Goal: Information Seeking & Learning: Check status

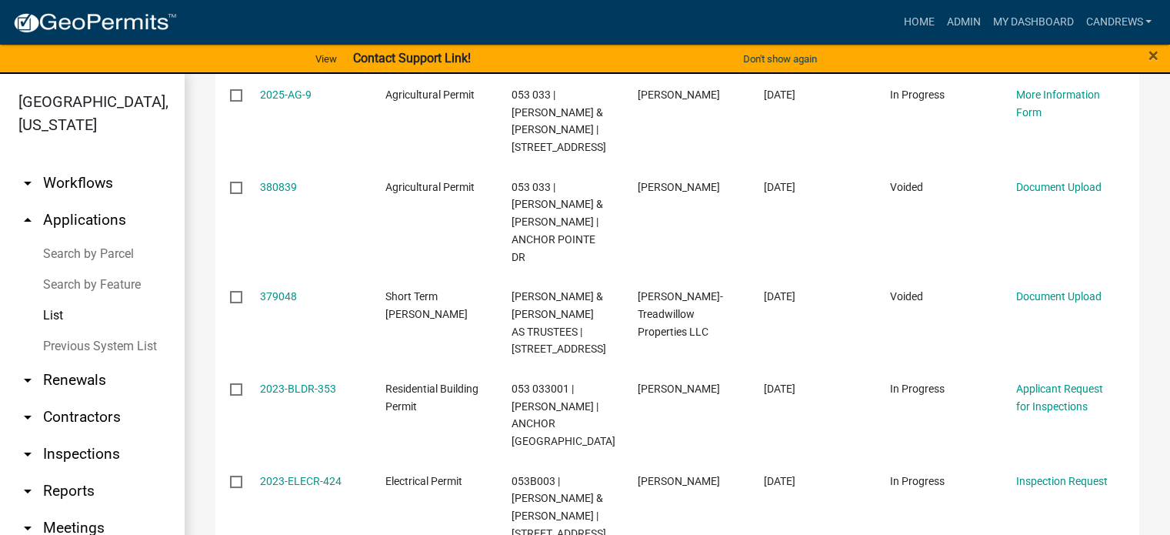
click at [80, 176] on link "arrow_drop_down Workflows" at bounding box center [92, 183] width 185 height 37
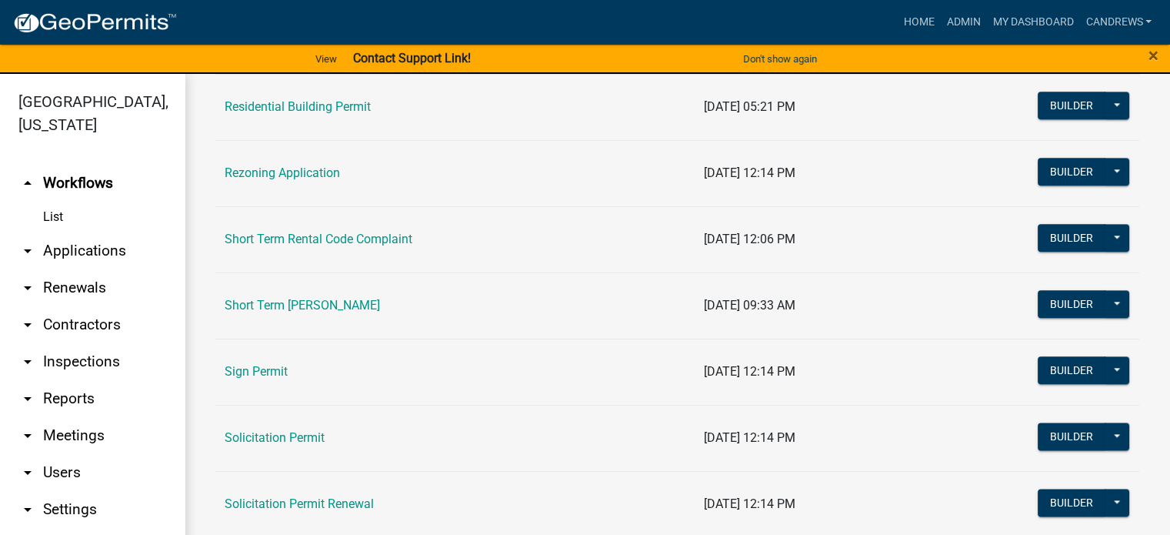
scroll to position [1722, 0]
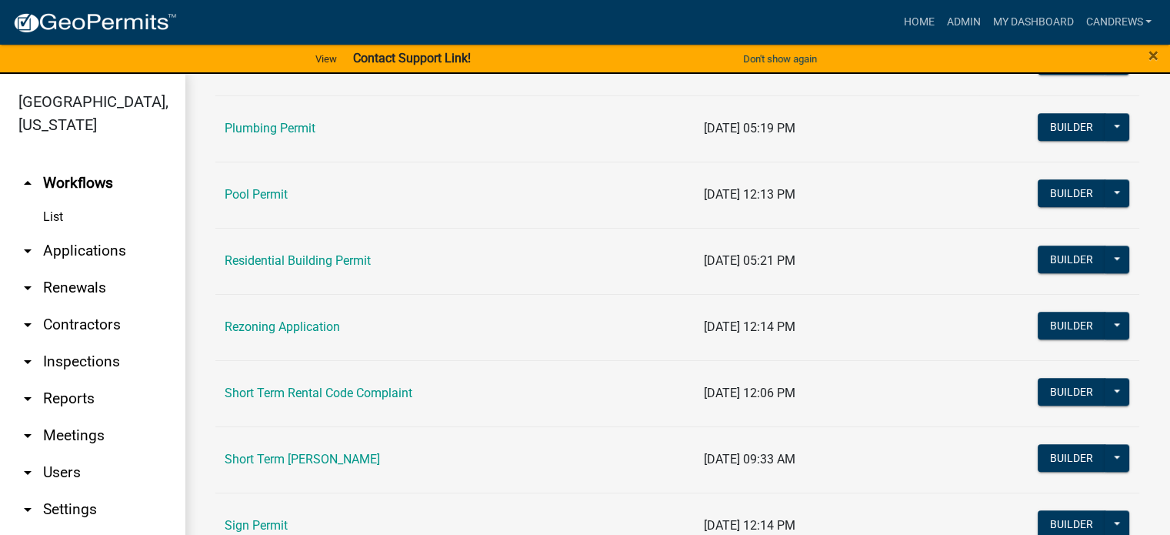
click at [279, 325] on link "Rezoning Application" at bounding box center [282, 326] width 115 height 15
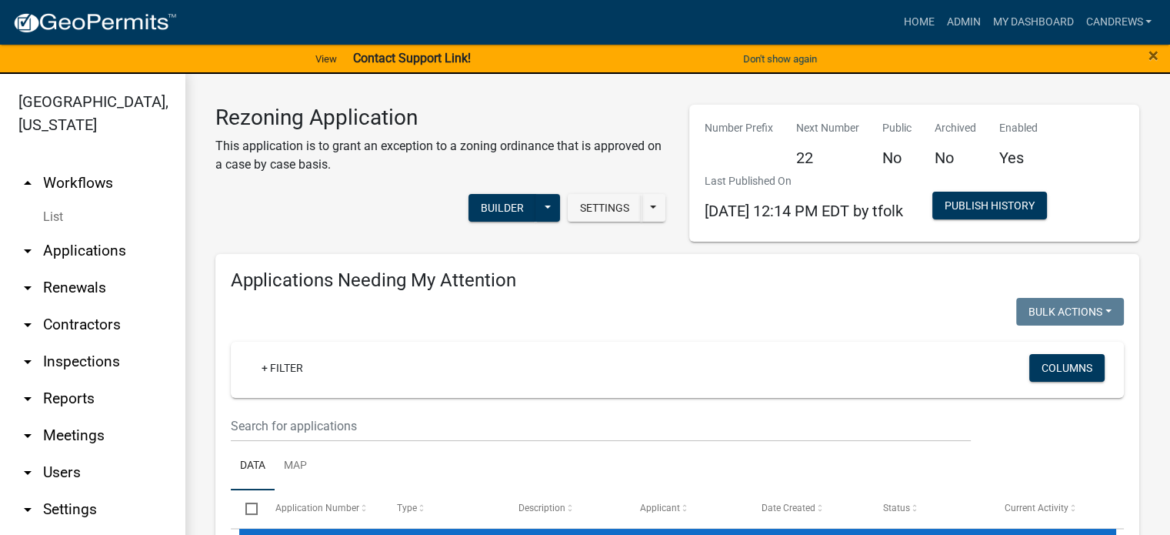
select select "1: 25"
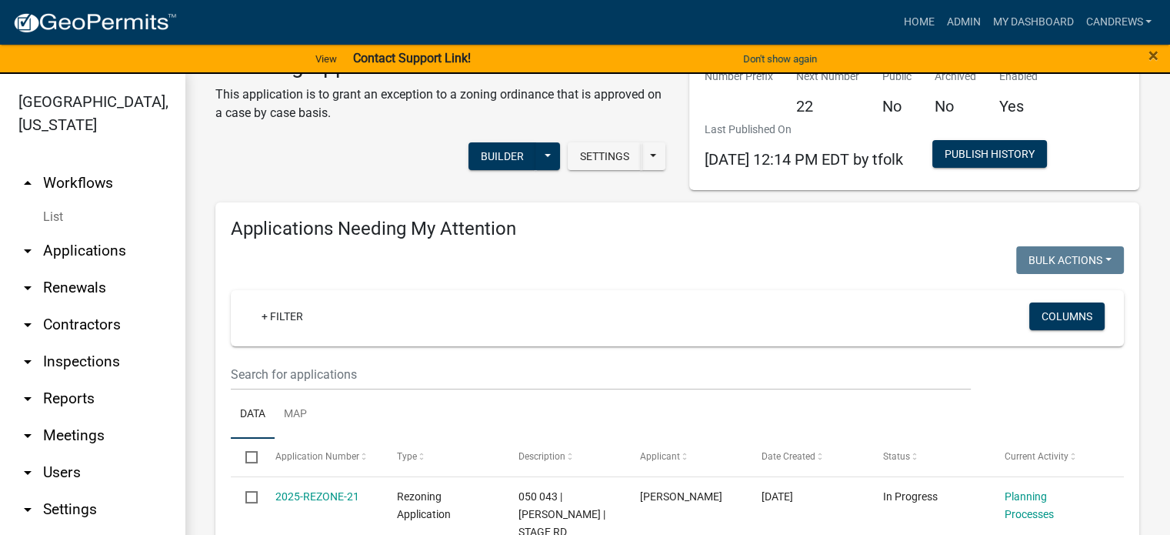
scroll to position [77, 0]
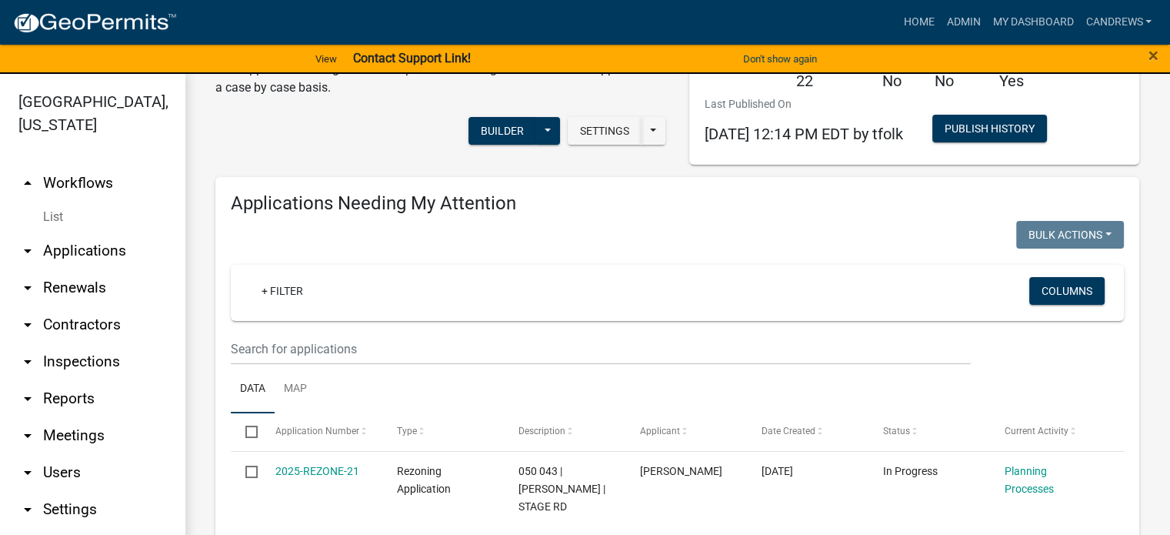
click at [299, 329] on wm-filter-builder "+ Filter Columns" at bounding box center [677, 315] width 893 height 100
click at [282, 325] on wm-filter-builder "+ Filter Columns" at bounding box center [677, 315] width 893 height 100
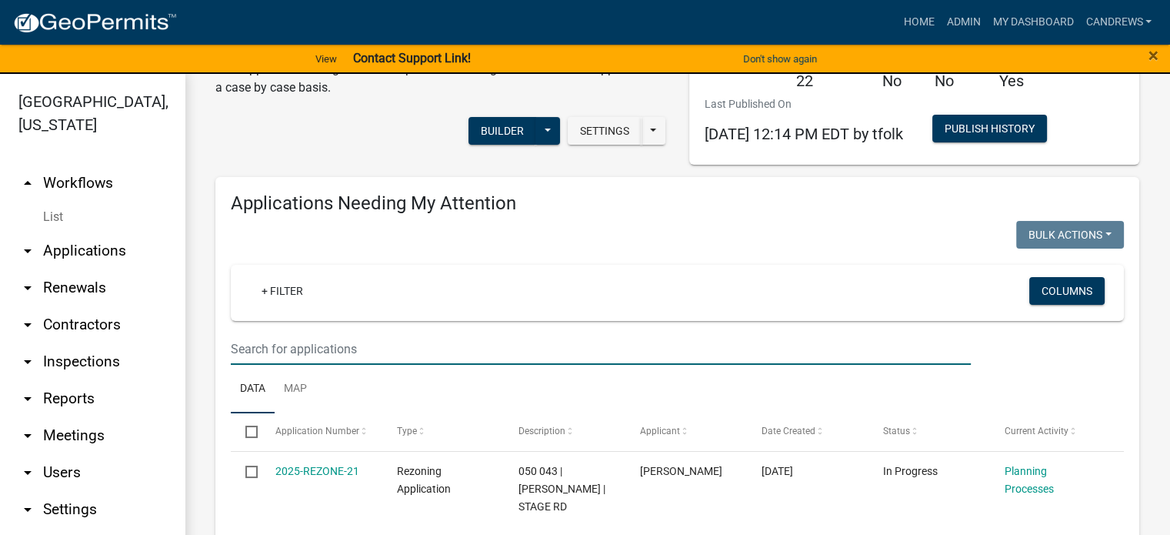
click at [293, 349] on input "text" at bounding box center [601, 349] width 740 height 32
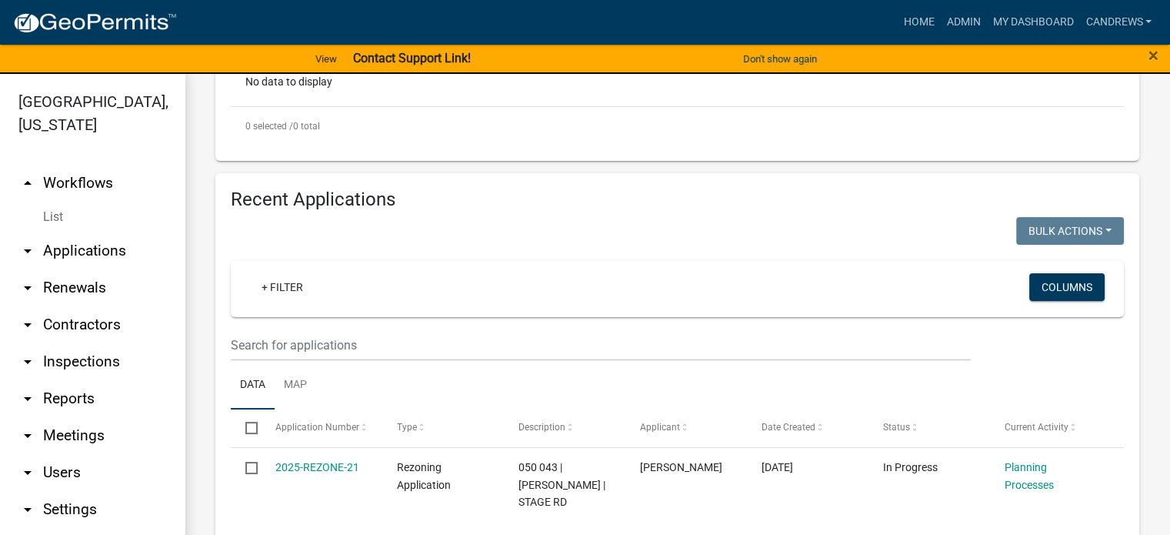
scroll to position [462, 0]
type input "[PERSON_NAME]"
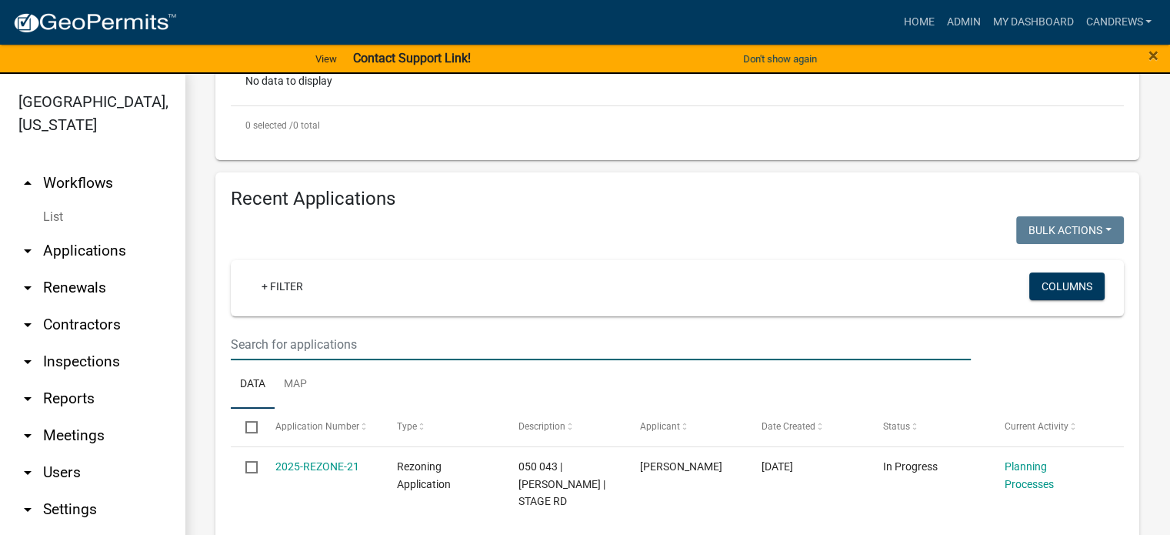
click at [305, 347] on input "text" at bounding box center [601, 345] width 740 height 32
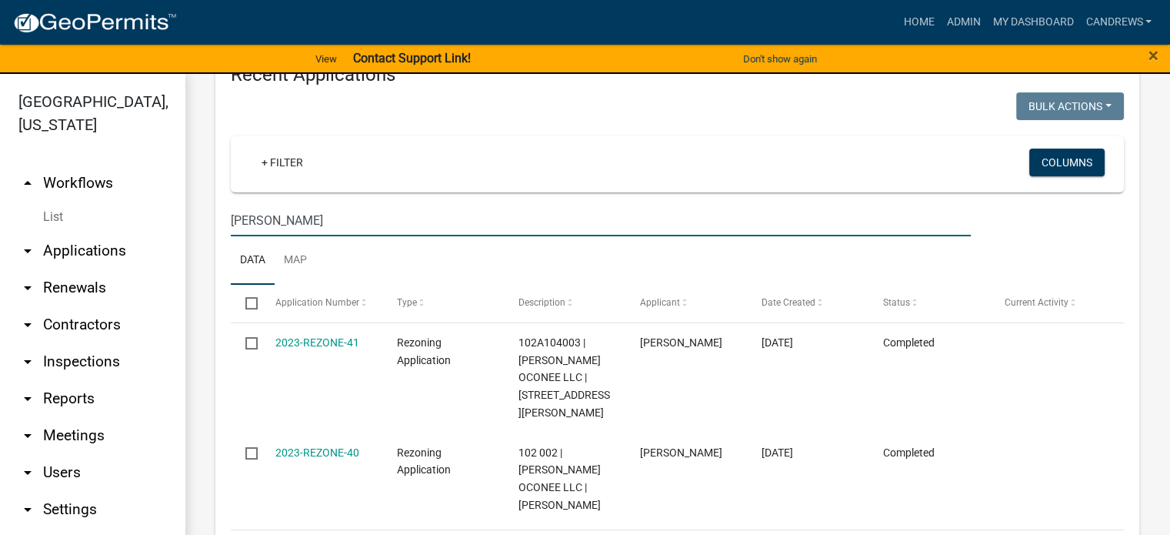
scroll to position [612, 0]
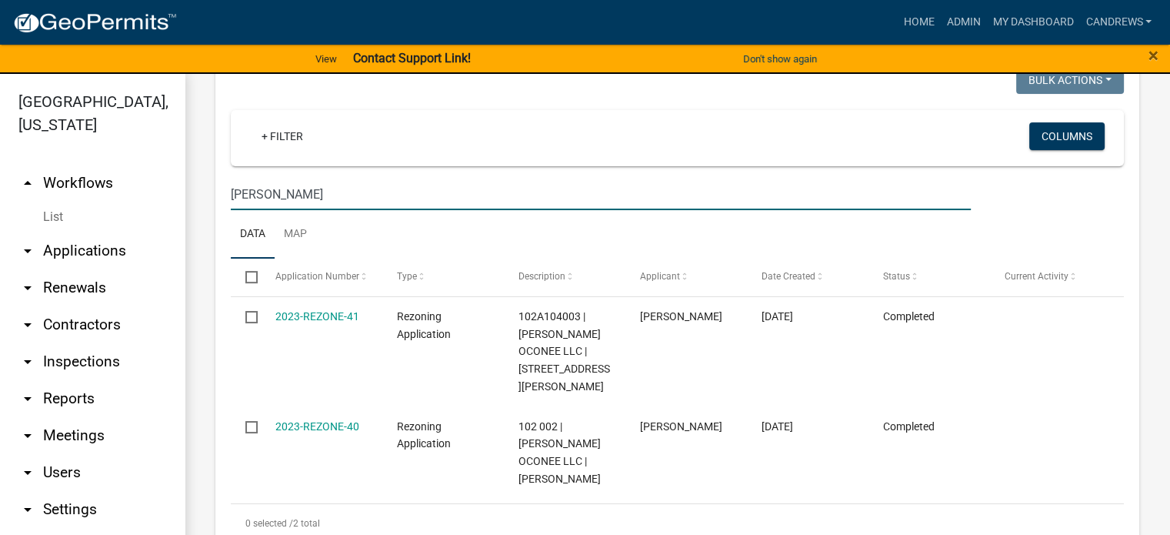
type input "[PERSON_NAME]"
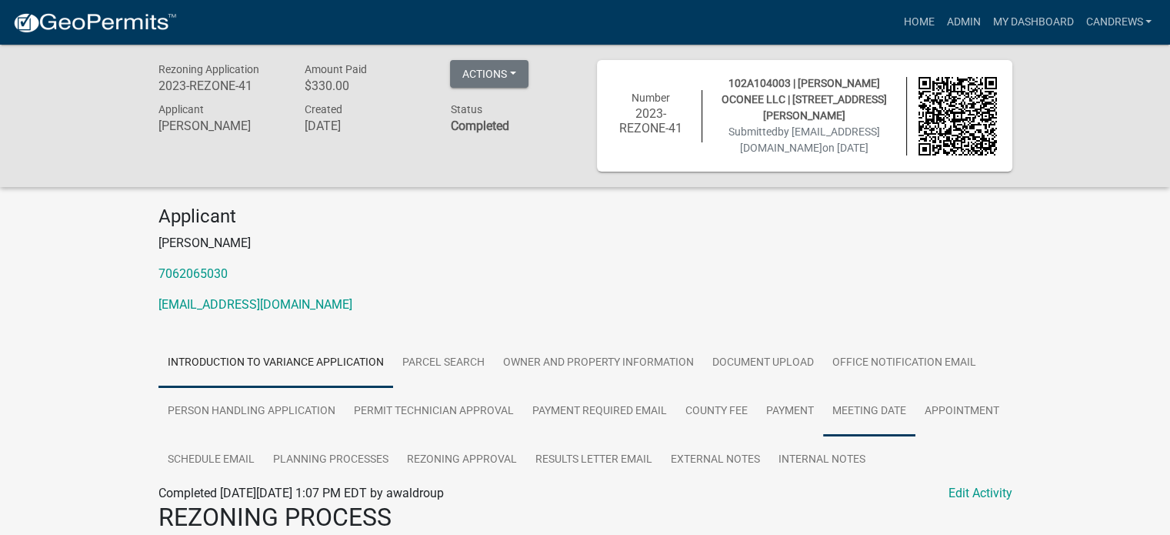
click at [835, 403] on link "Meeting Date" at bounding box center [869, 411] width 92 height 49
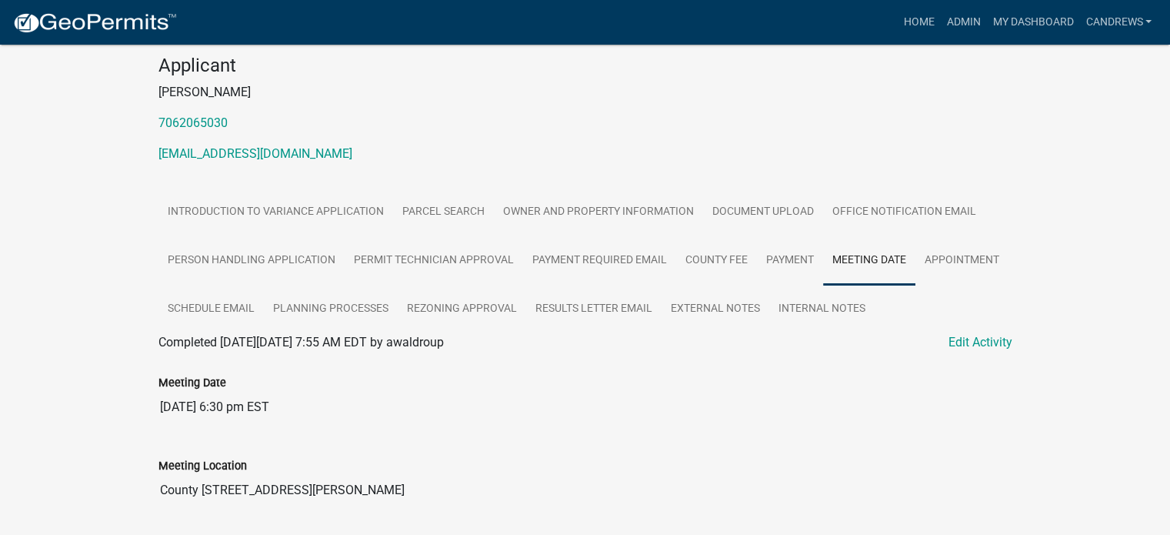
scroll to position [154, 0]
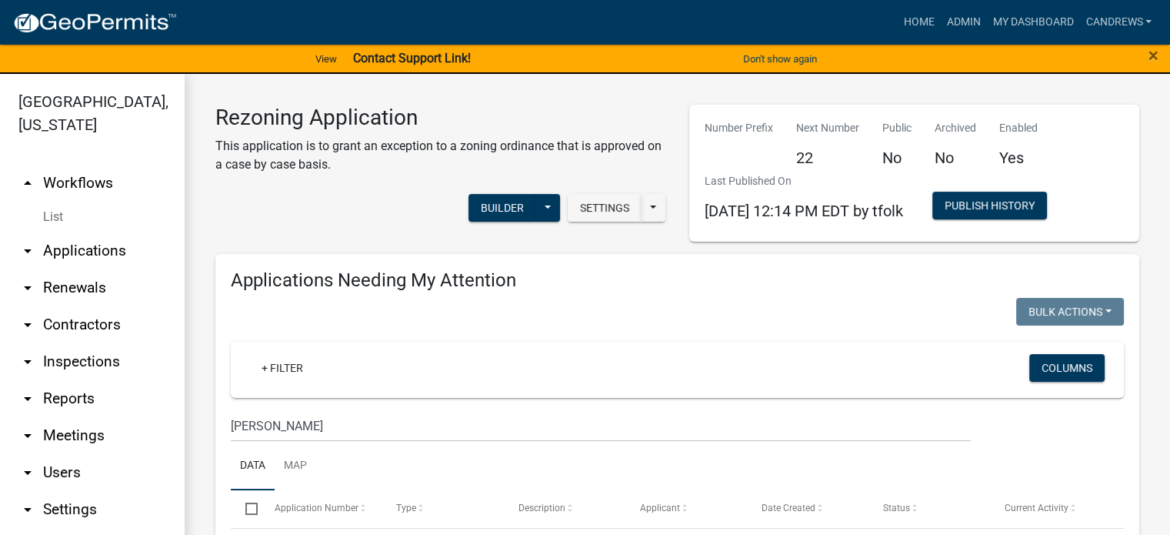
scroll to position [612, 0]
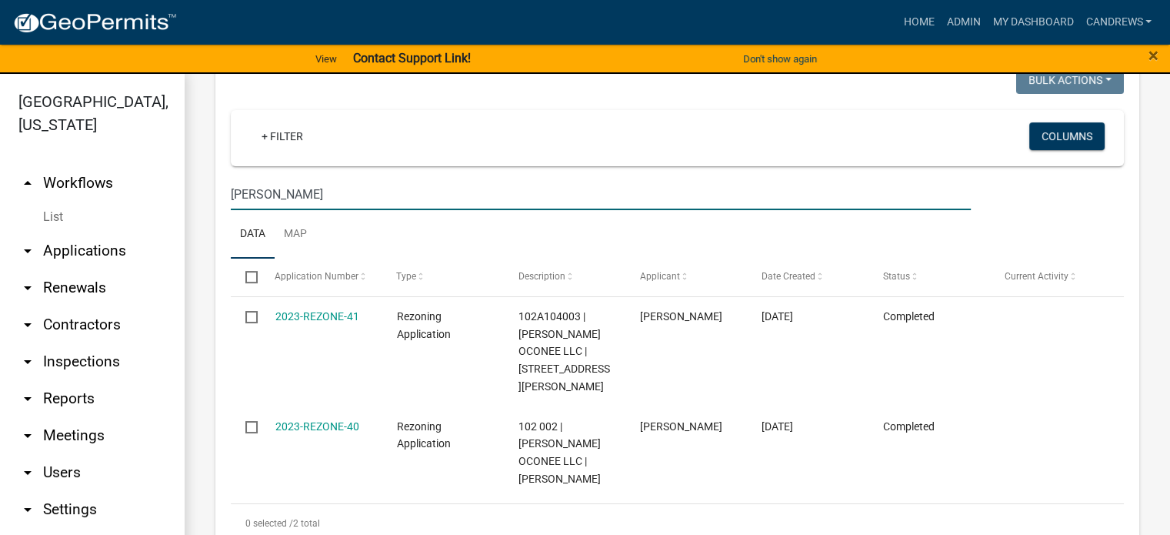
drag, startPoint x: 277, startPoint y: 196, endPoint x: 222, endPoint y: 193, distance: 55.5
click at [222, 193] on div "scott" at bounding box center [600, 195] width 763 height 32
type input "harmony"
select select "1: 25"
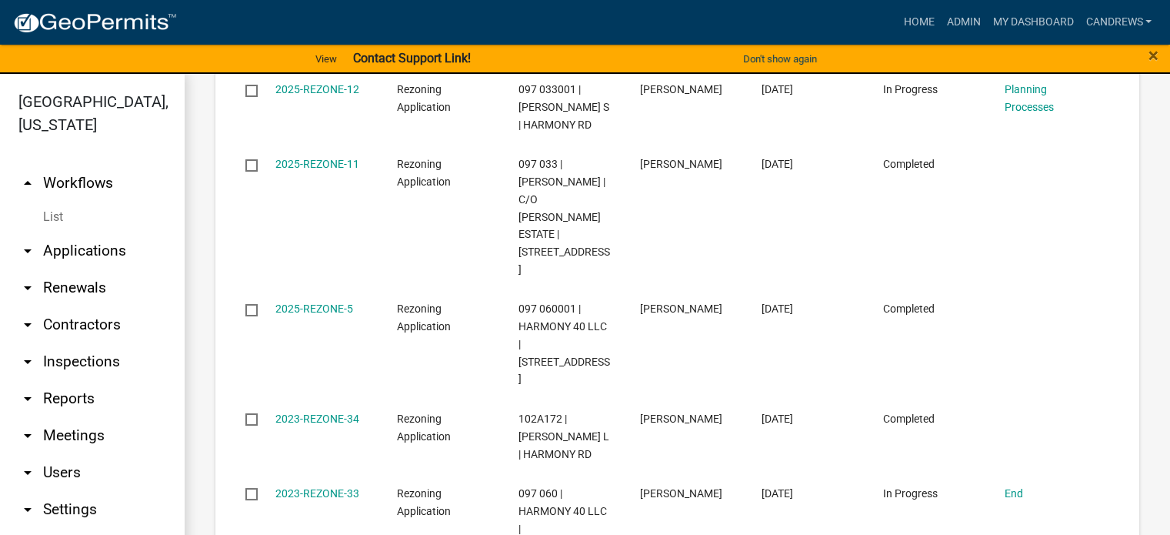
scroll to position [1843, 0]
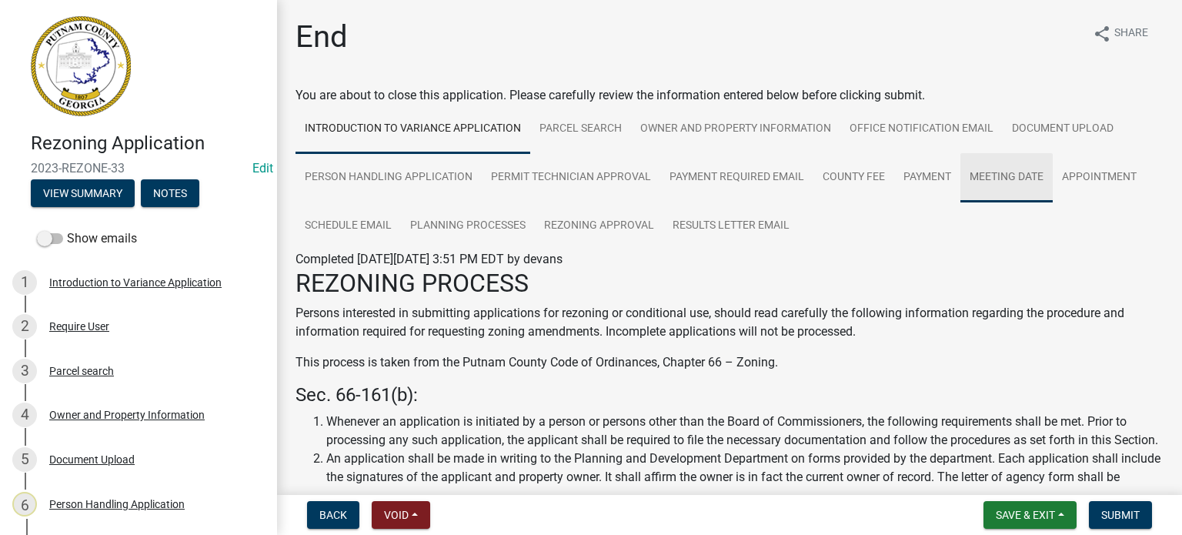
click at [963, 178] on link "Meeting Date" at bounding box center [1006, 177] width 92 height 49
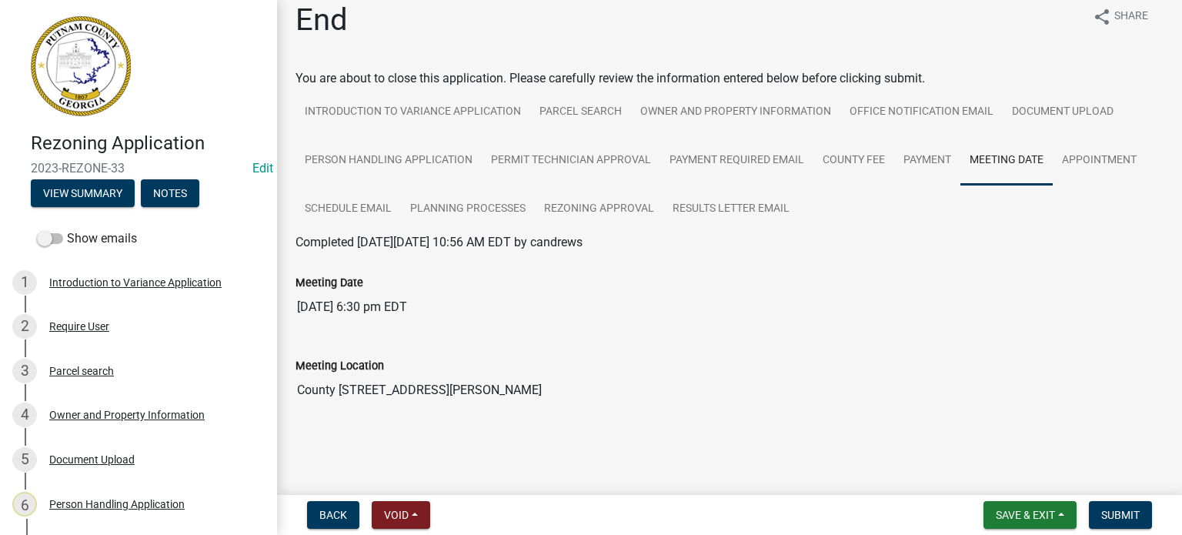
scroll to position [25, 0]
